Goal: Use online tool/utility: Utilize a website feature to perform a specific function

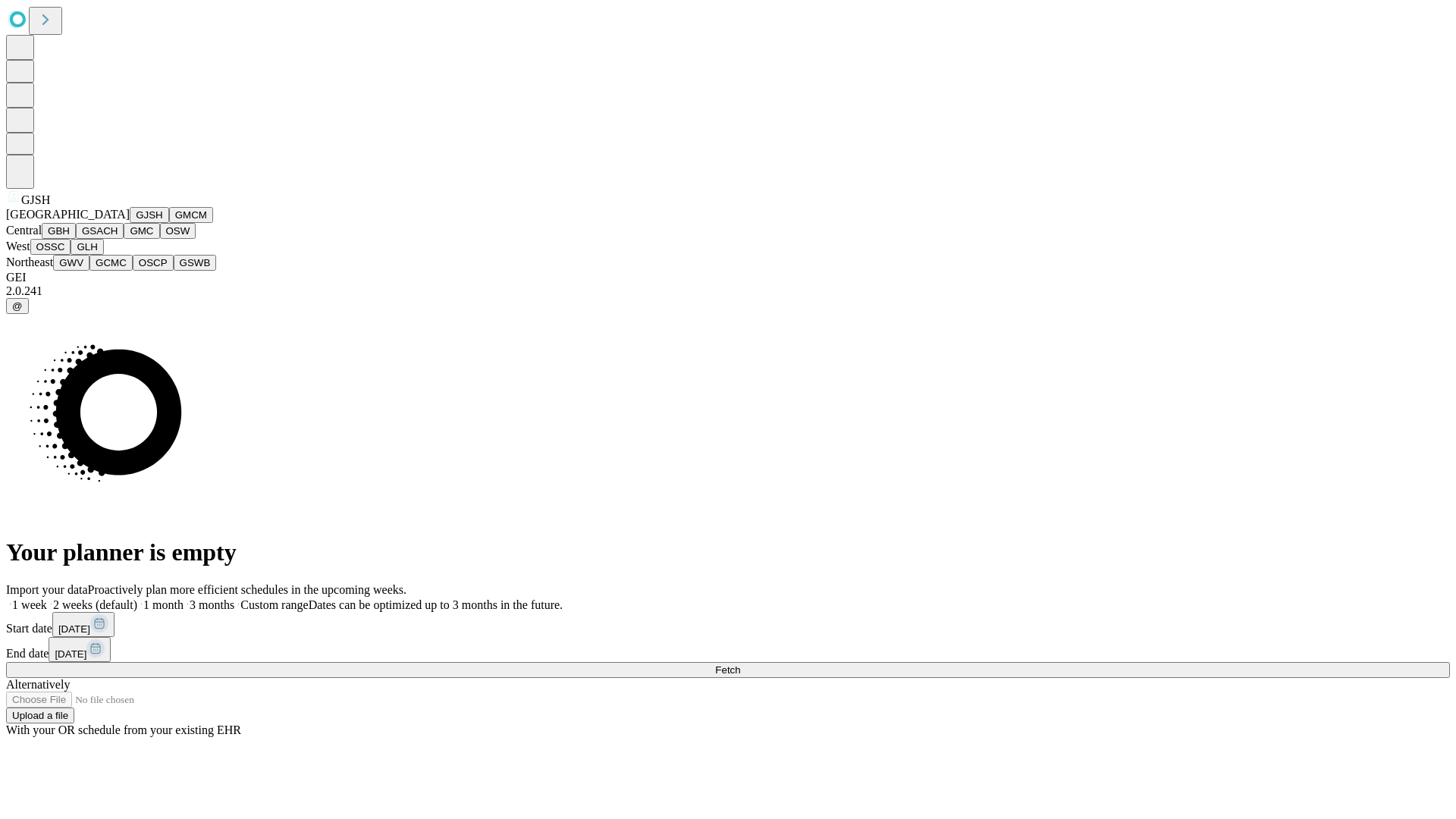
click at [130, 223] on button "GJSH" at bounding box center [149, 215] width 40 height 16
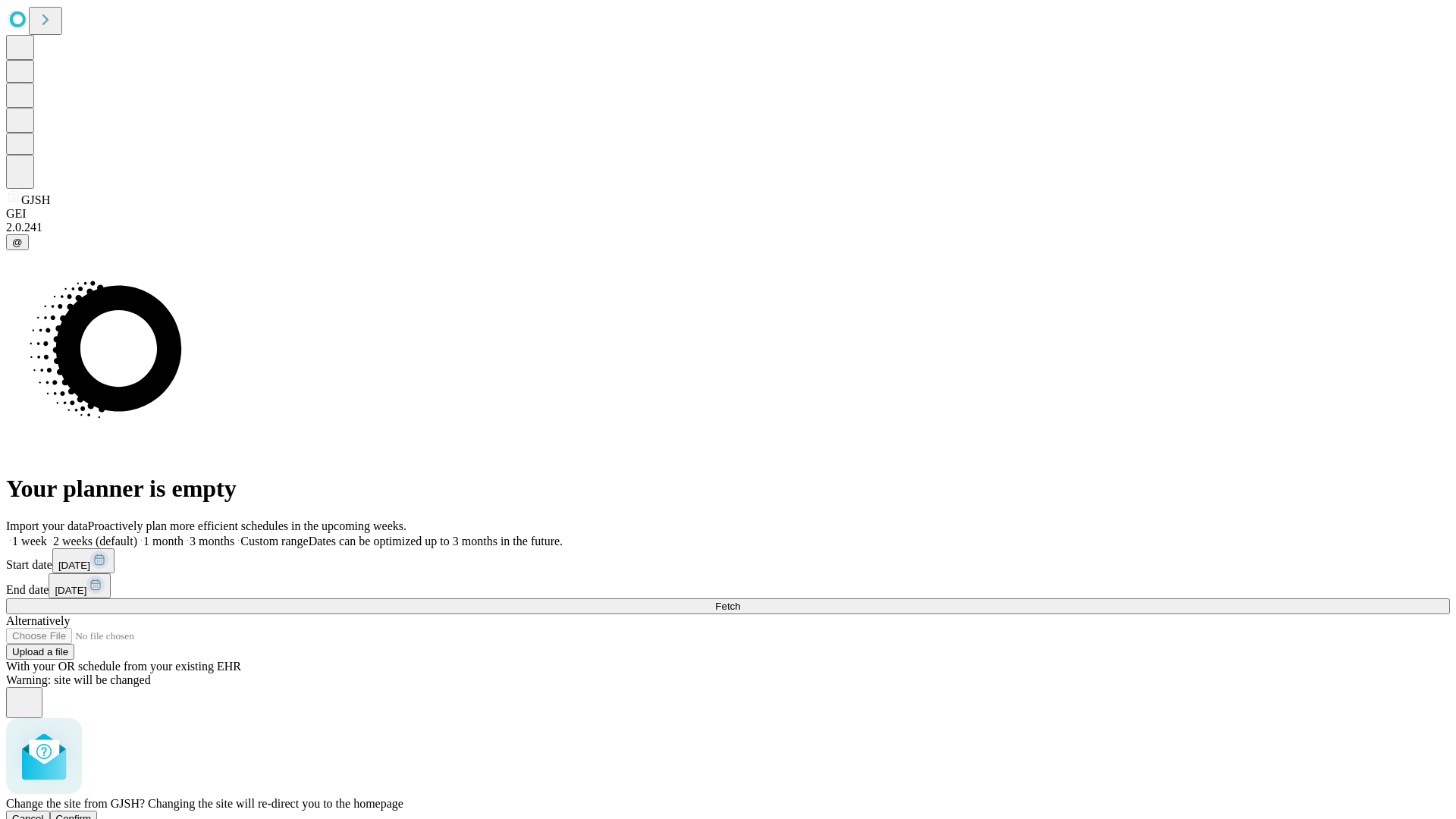
click at [92, 813] on span "Confirm" at bounding box center [73, 818] width 35 height 11
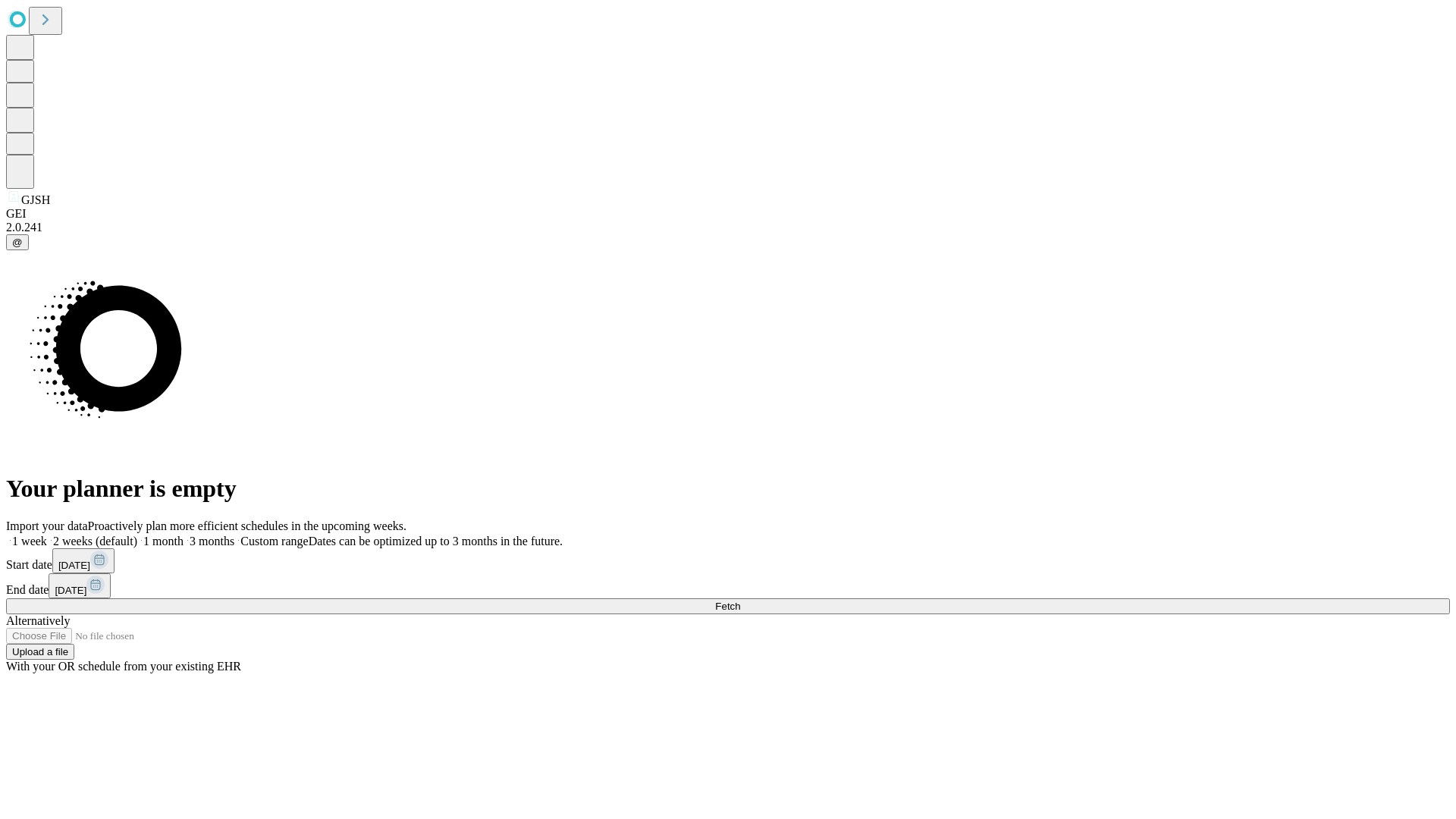
click at [137, 535] on label "2 weeks (default)" at bounding box center [92, 541] width 90 height 13
click at [741, 600] on span "Fetch" at bounding box center [728, 606] width 25 height 11
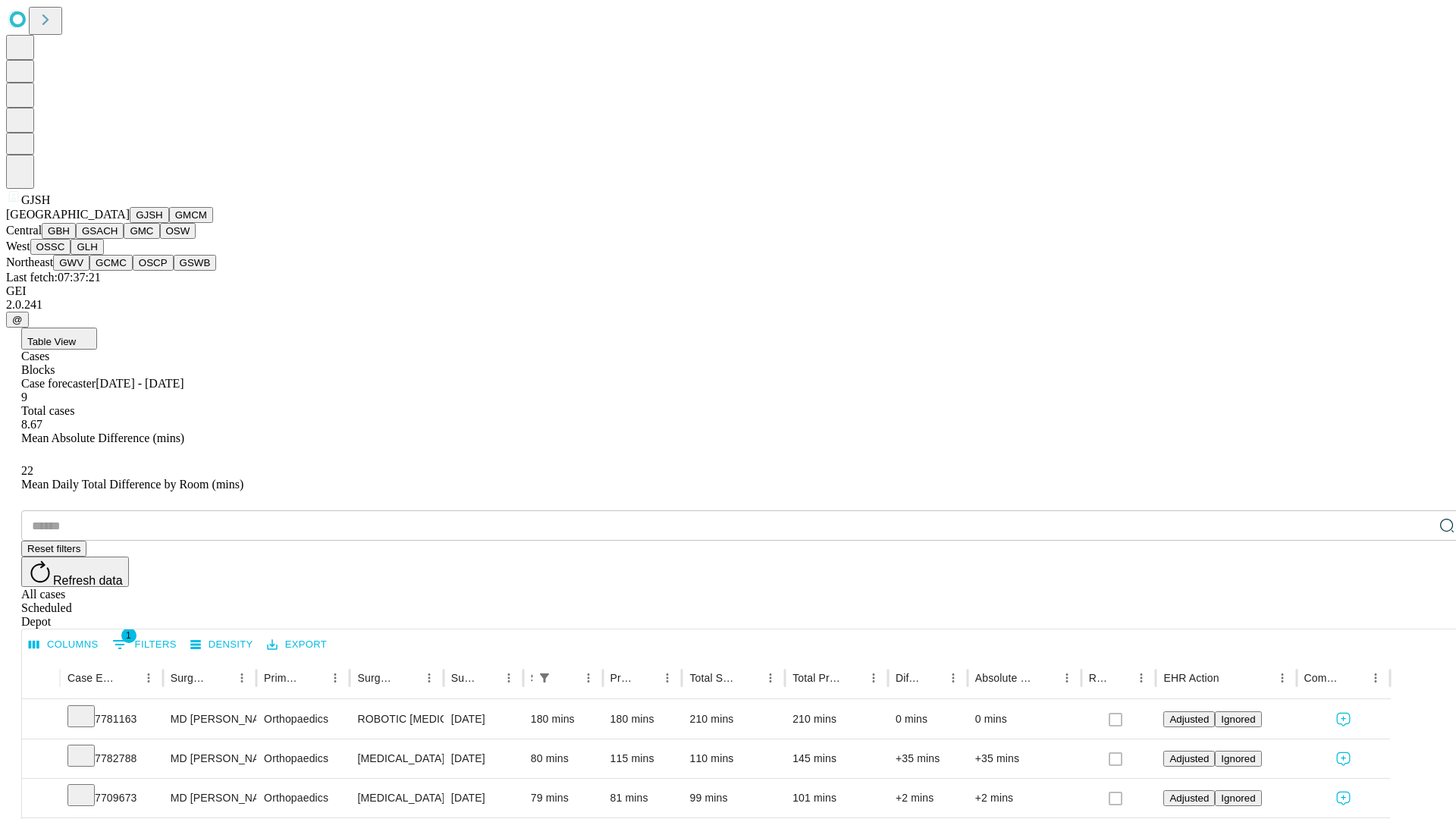
click at [169, 223] on button "GMCM" at bounding box center [191, 215] width 44 height 16
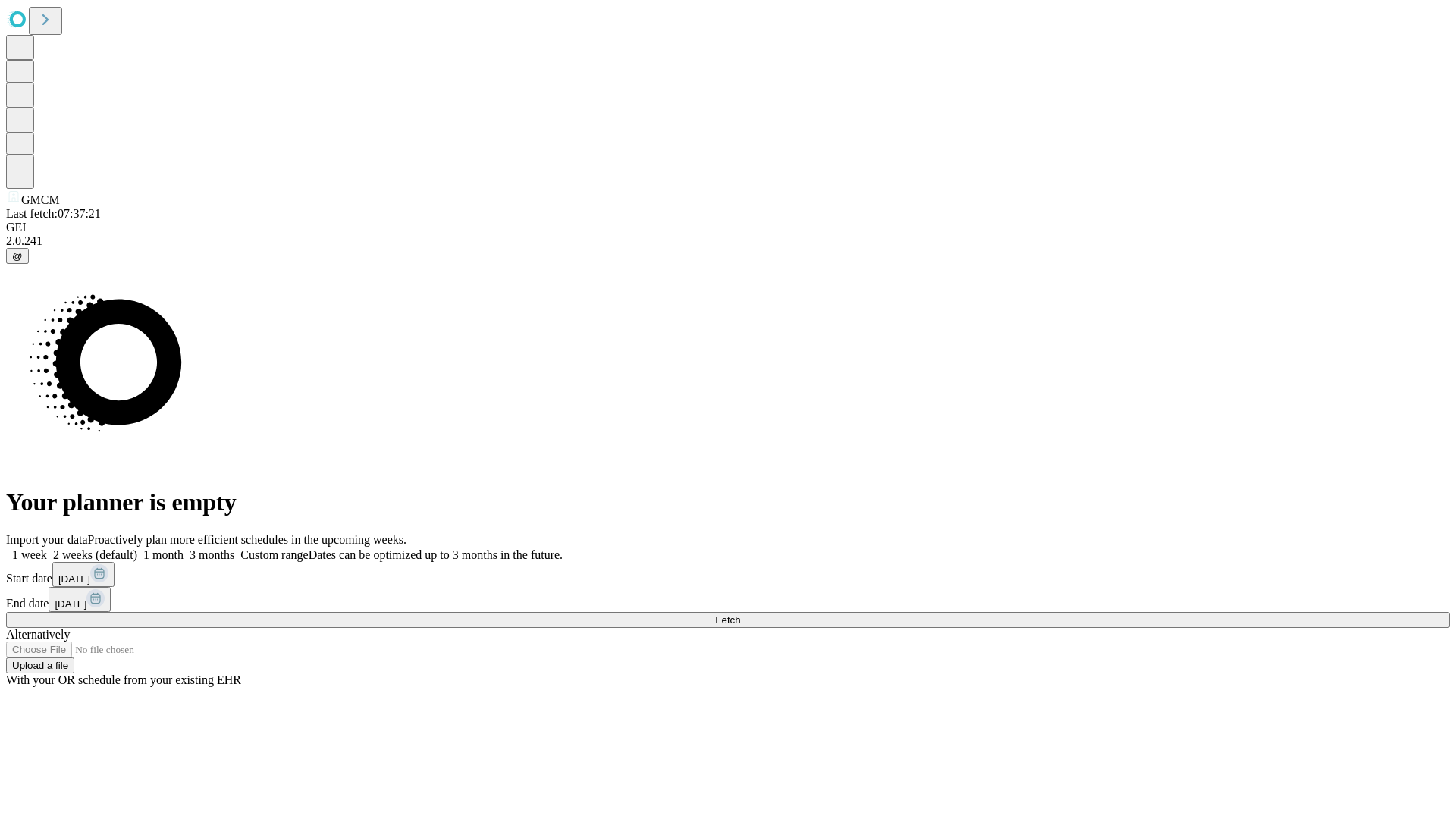
click at [741, 614] on span "Fetch" at bounding box center [728, 619] width 25 height 11
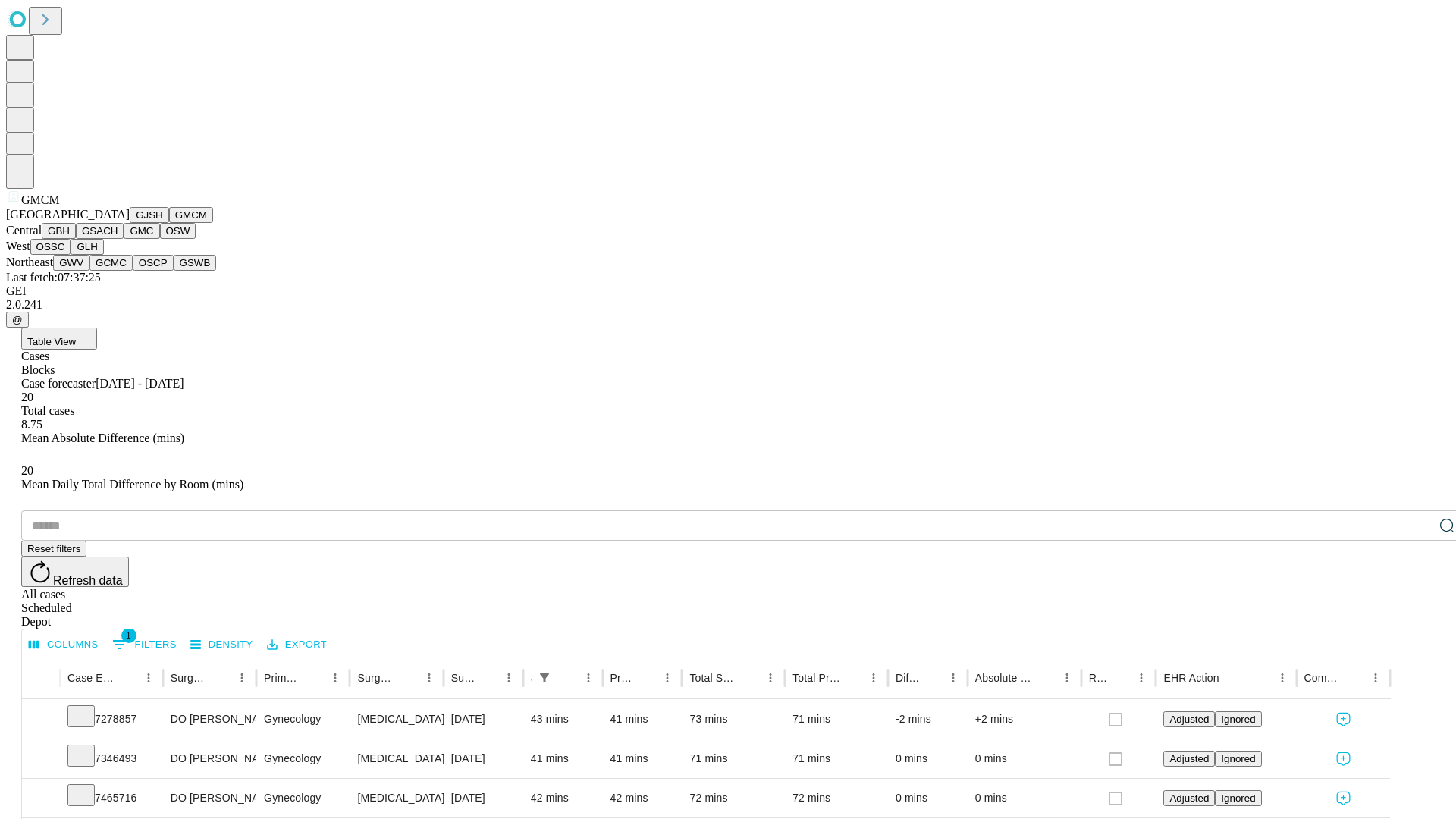
click at [76, 239] on button "GBH" at bounding box center [59, 231] width 35 height 16
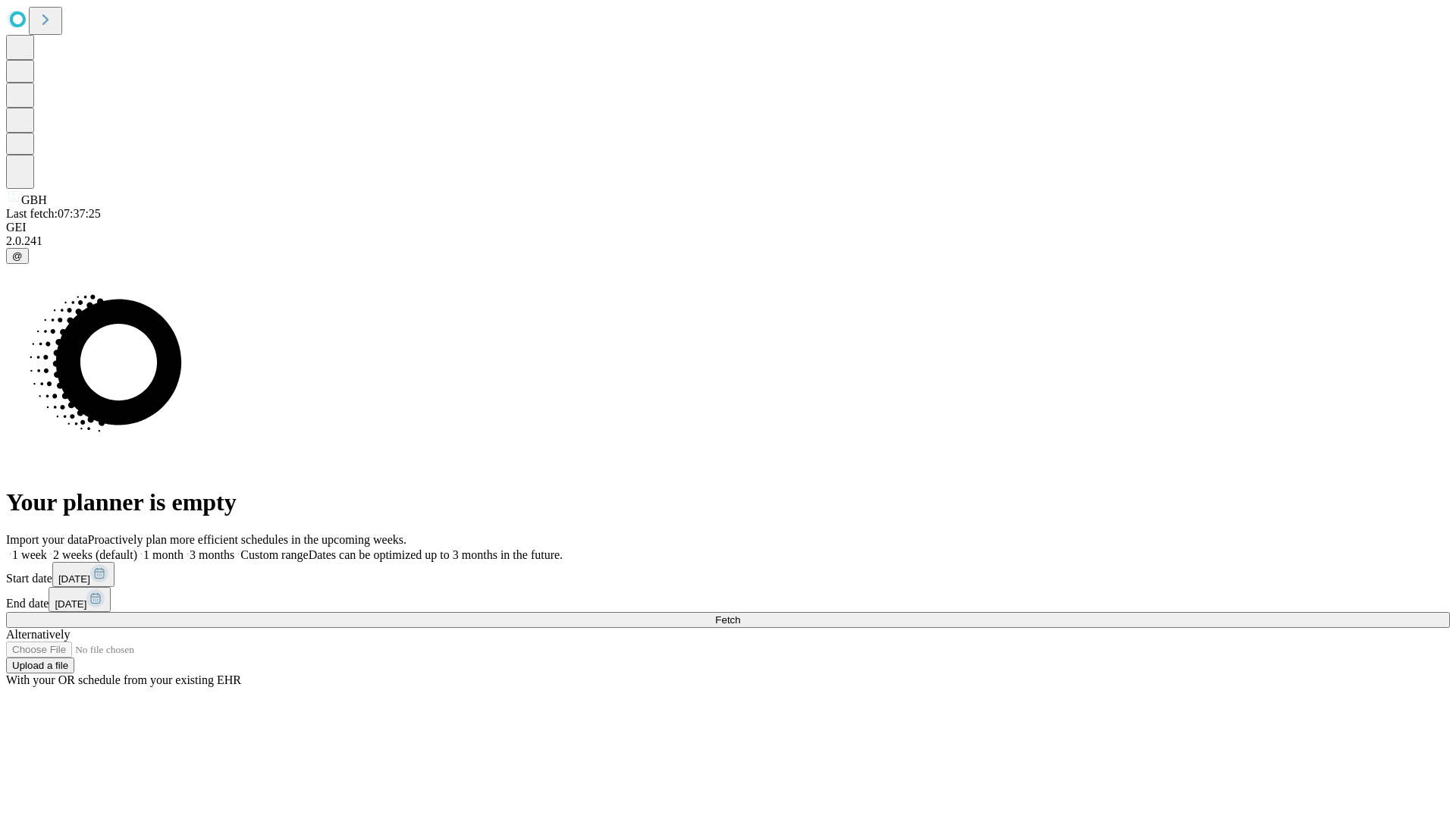
click at [137, 549] on label "2 weeks (default)" at bounding box center [92, 555] width 90 height 13
click at [741, 614] on span "Fetch" at bounding box center [728, 619] width 25 height 11
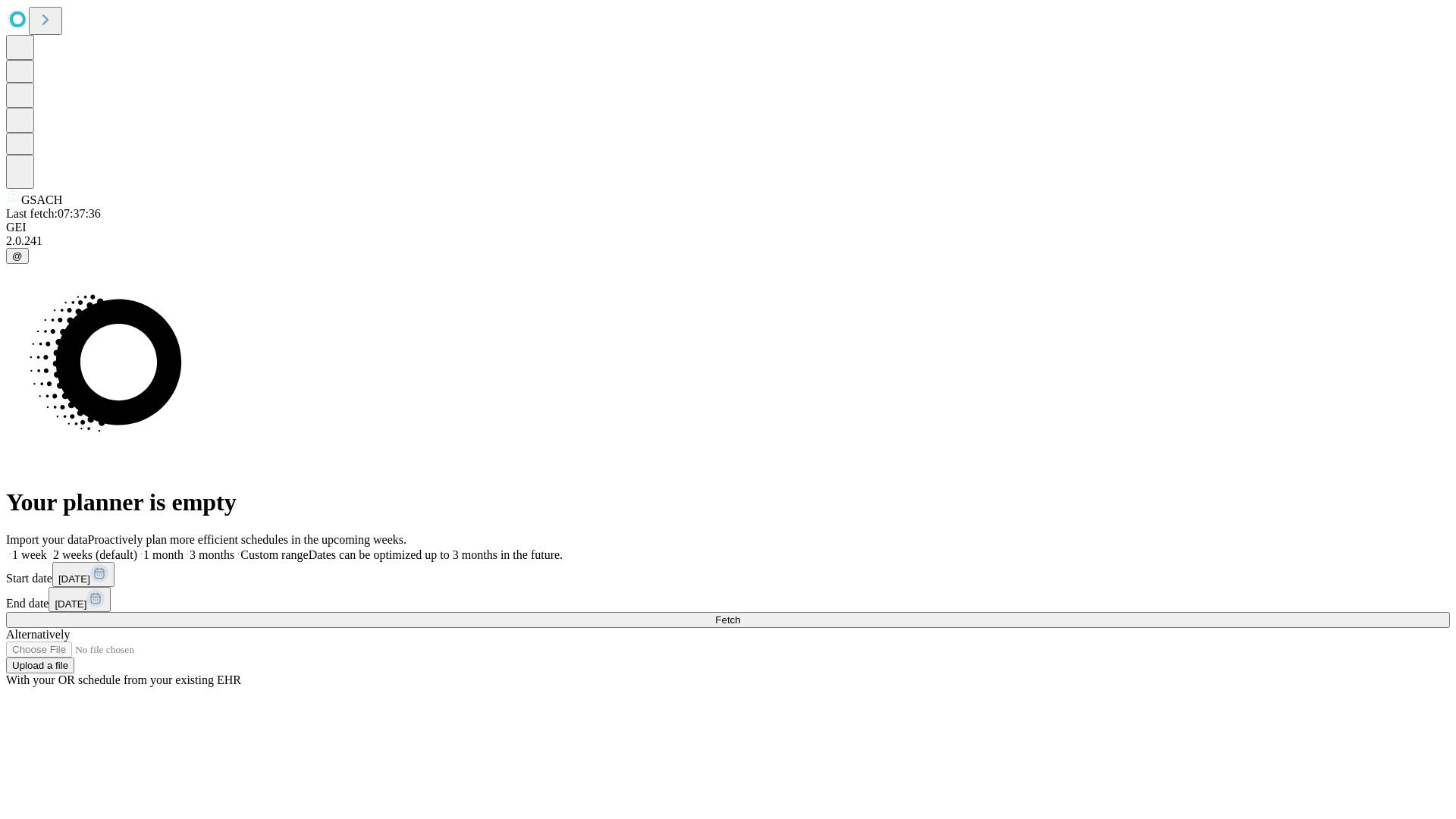
click at [137, 549] on label "2 weeks (default)" at bounding box center [92, 555] width 90 height 13
click at [741, 614] on span "Fetch" at bounding box center [728, 619] width 25 height 11
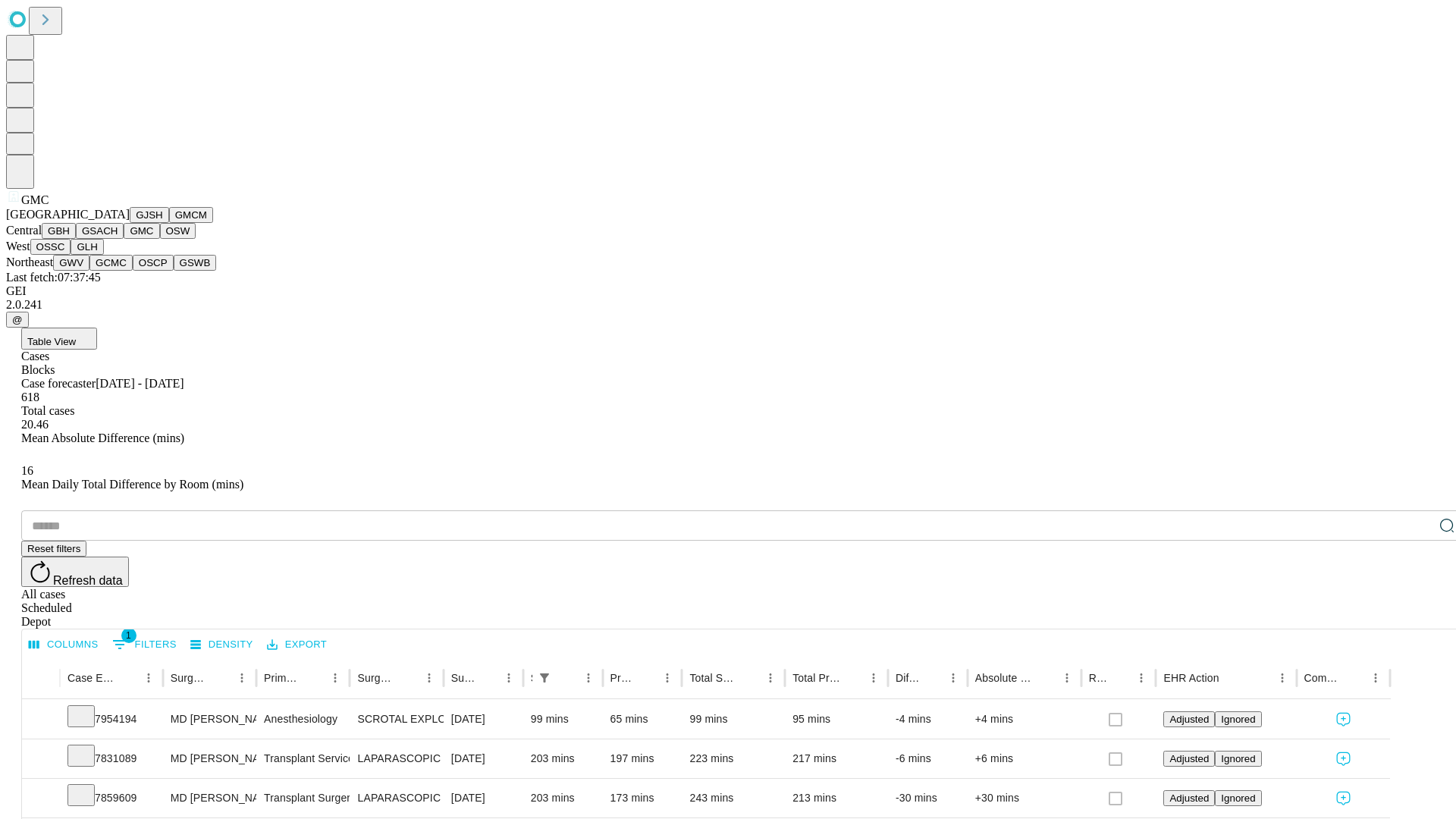
click at [160, 239] on button "OSW" at bounding box center [178, 231] width 36 height 16
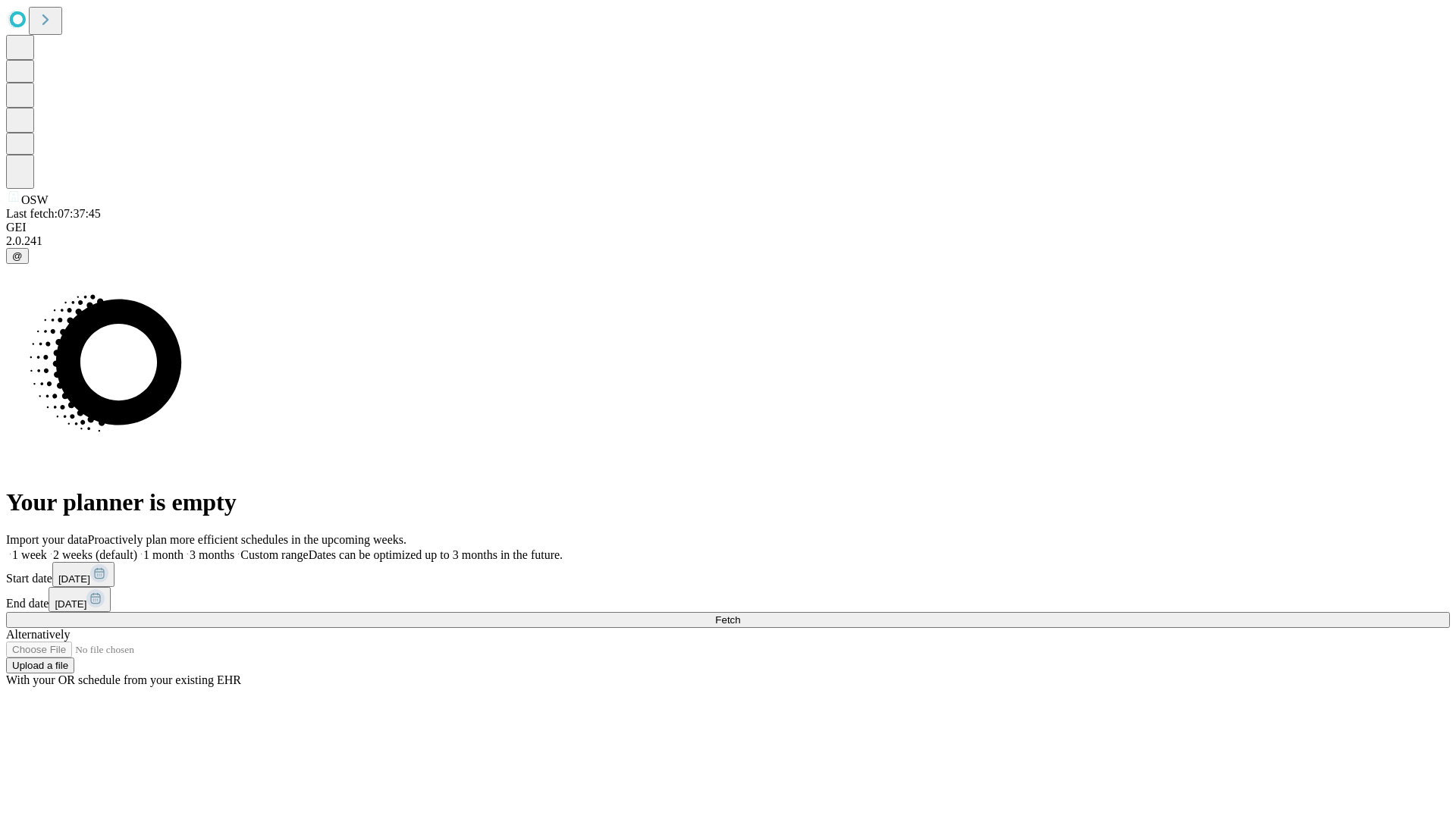
click at [137, 549] on label "2 weeks (default)" at bounding box center [92, 555] width 90 height 13
click at [741, 614] on span "Fetch" at bounding box center [728, 619] width 25 height 11
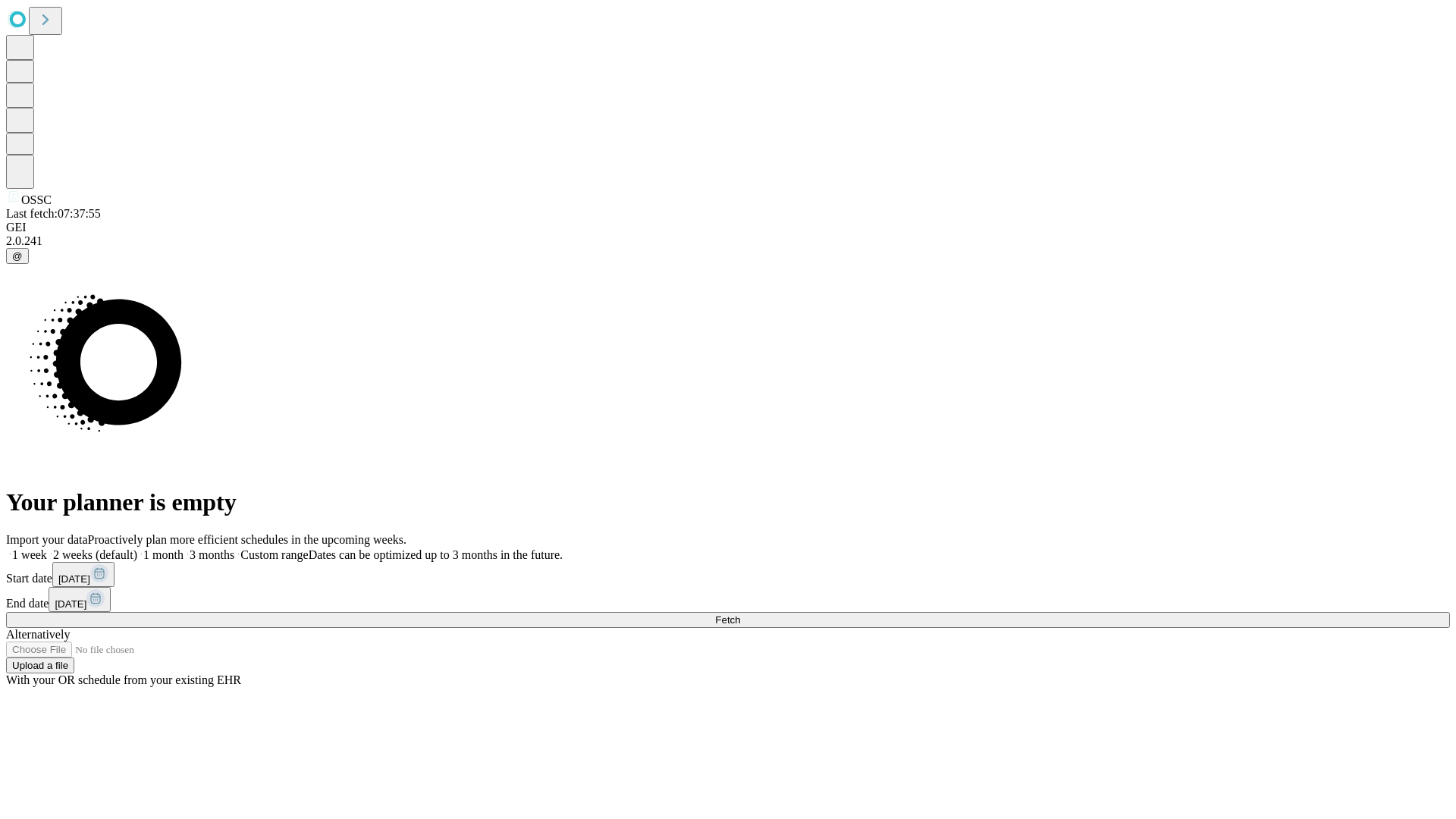
click at [137, 549] on label "2 weeks (default)" at bounding box center [92, 555] width 90 height 13
click at [741, 614] on span "Fetch" at bounding box center [728, 619] width 25 height 11
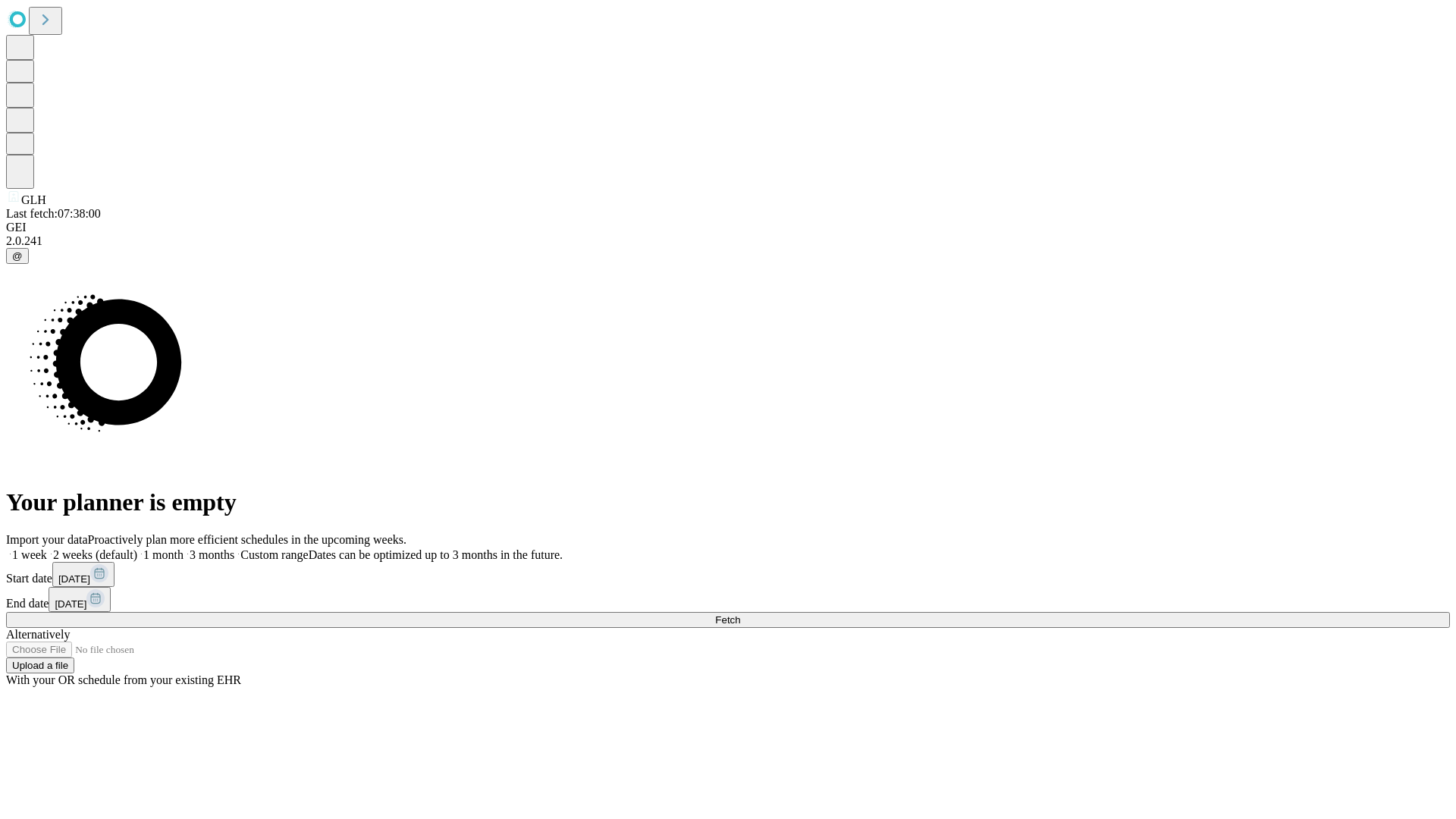
click at [137, 549] on label "2 weeks (default)" at bounding box center [92, 555] width 90 height 13
click at [741, 614] on span "Fetch" at bounding box center [728, 619] width 25 height 11
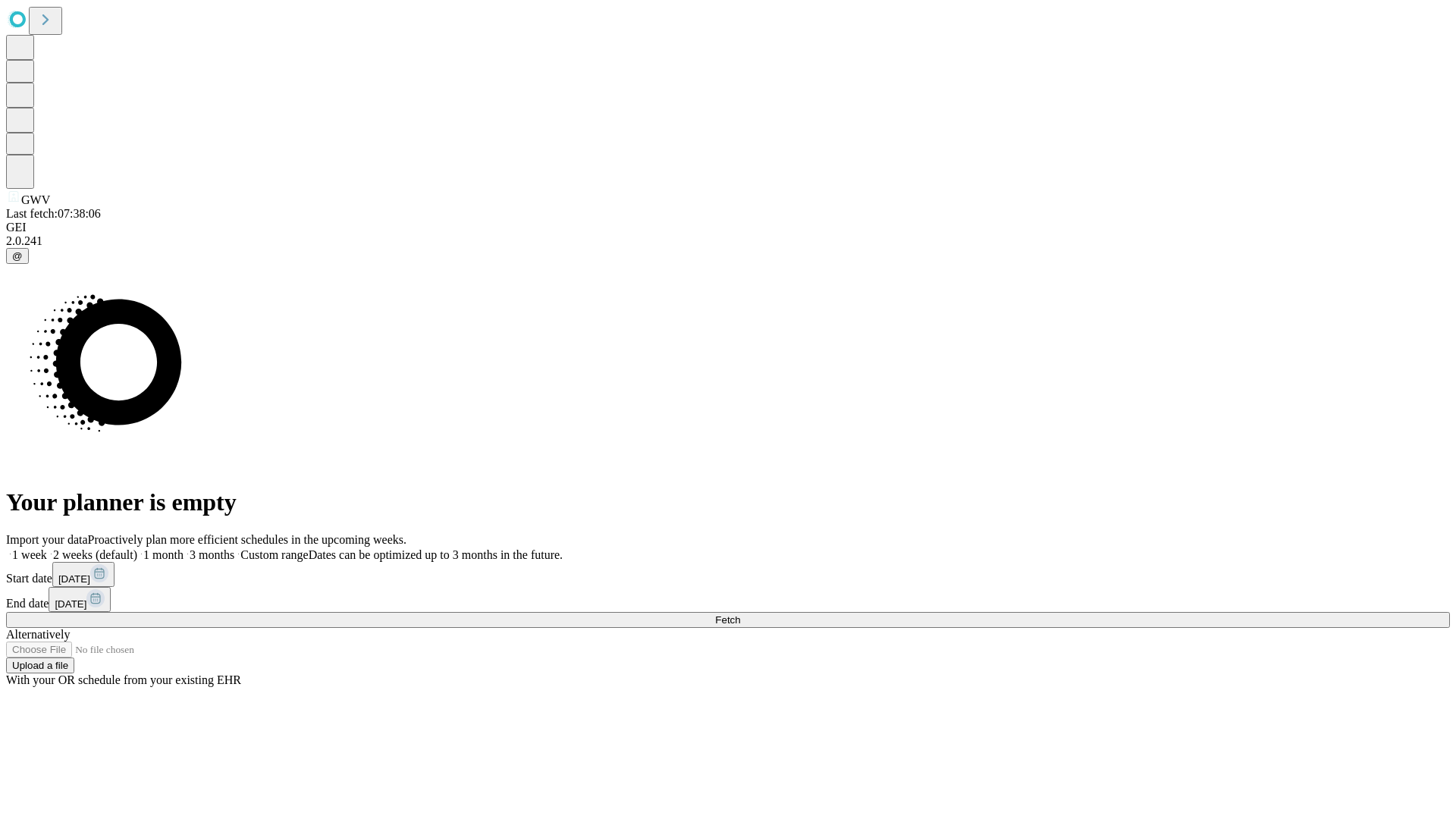
click at [137, 549] on label "2 weeks (default)" at bounding box center [92, 555] width 90 height 13
click at [741, 614] on span "Fetch" at bounding box center [728, 619] width 25 height 11
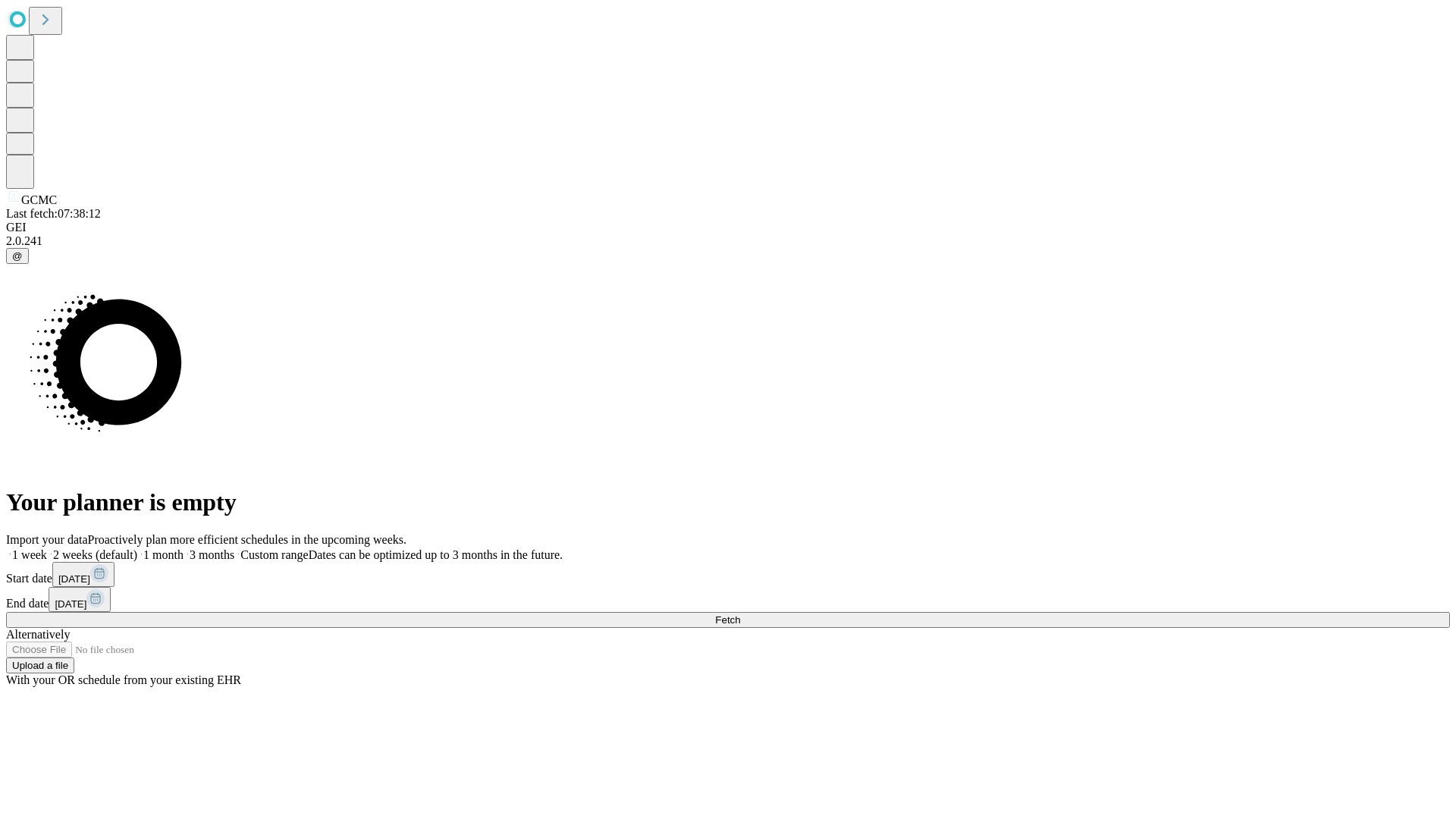
click at [137, 549] on label "2 weeks (default)" at bounding box center [92, 555] width 90 height 13
click at [741, 614] on span "Fetch" at bounding box center [728, 619] width 25 height 11
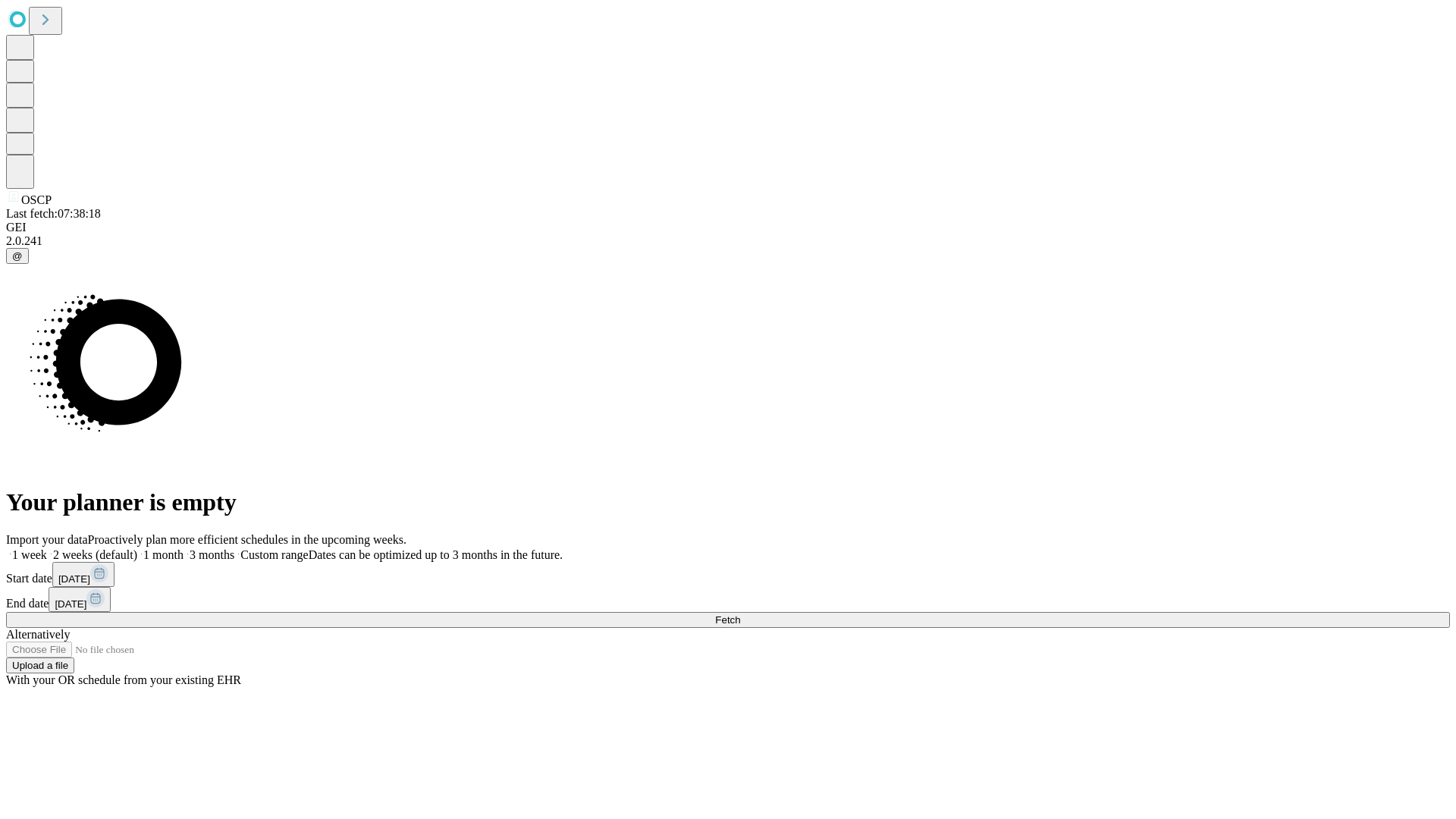
click at [137, 549] on label "2 weeks (default)" at bounding box center [92, 555] width 90 height 13
click at [741, 614] on span "Fetch" at bounding box center [728, 619] width 25 height 11
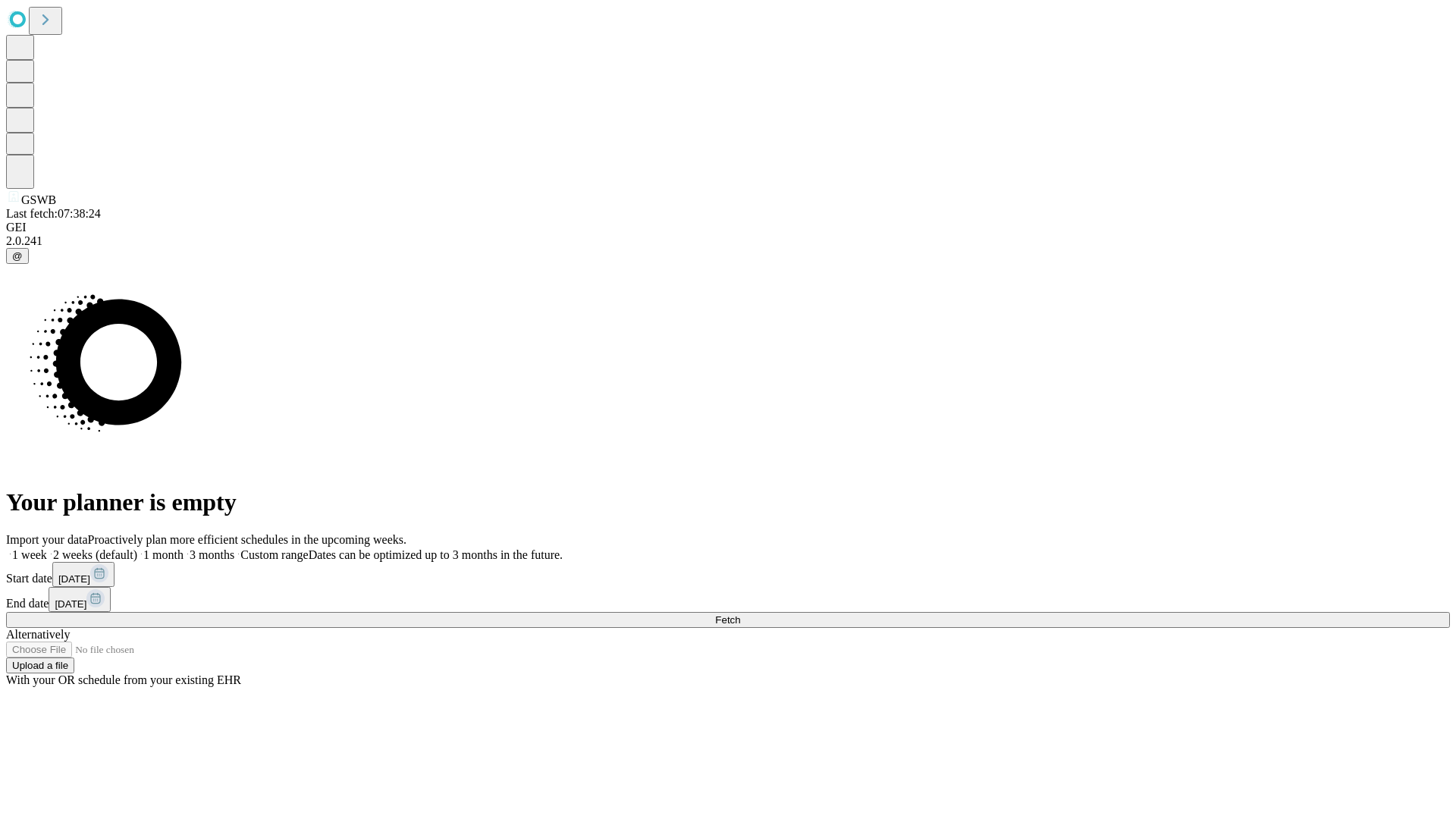
click at [137, 549] on label "2 weeks (default)" at bounding box center [92, 555] width 90 height 13
click at [741, 614] on span "Fetch" at bounding box center [728, 619] width 25 height 11
